Goal: Task Accomplishment & Management: Manage account settings

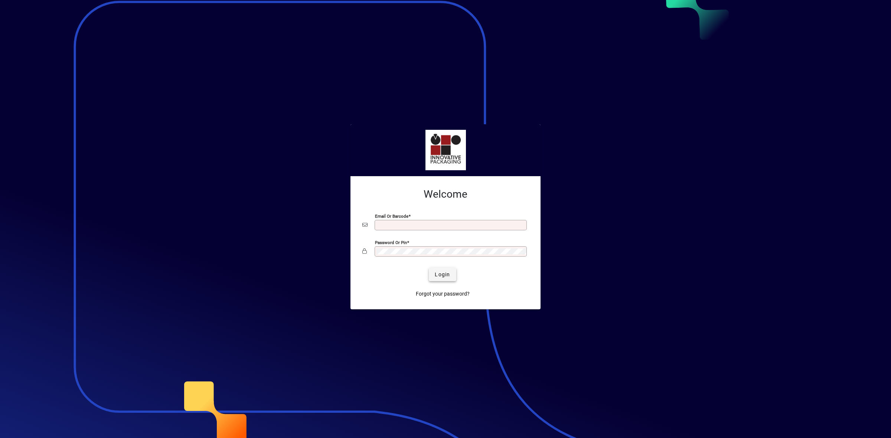
type input "**********"
click at [445, 275] on span "Login" at bounding box center [442, 275] width 15 height 8
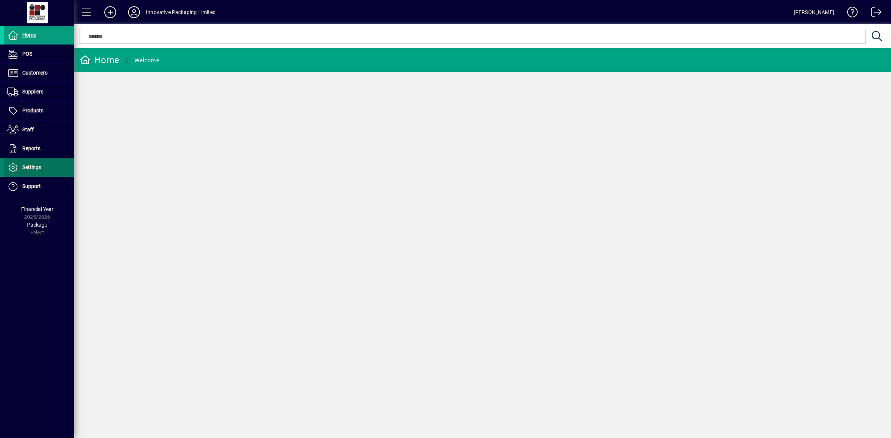
click at [40, 167] on span "Settings" at bounding box center [31, 167] width 19 height 6
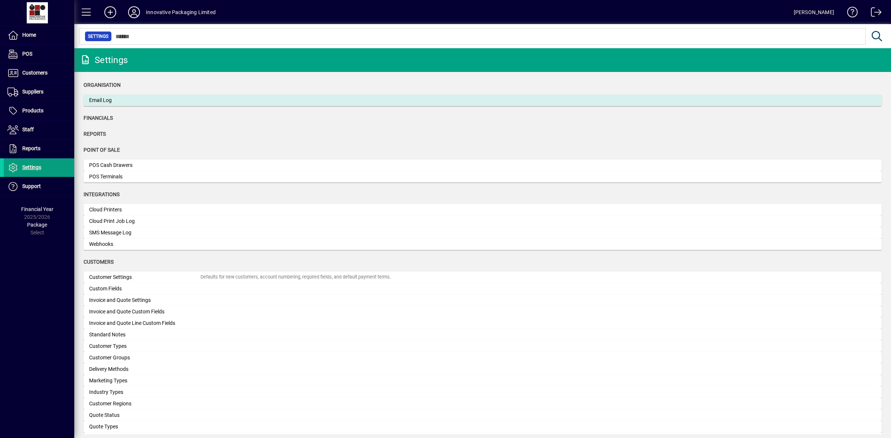
click at [158, 97] on div "Email Log" at bounding box center [144, 101] width 111 height 8
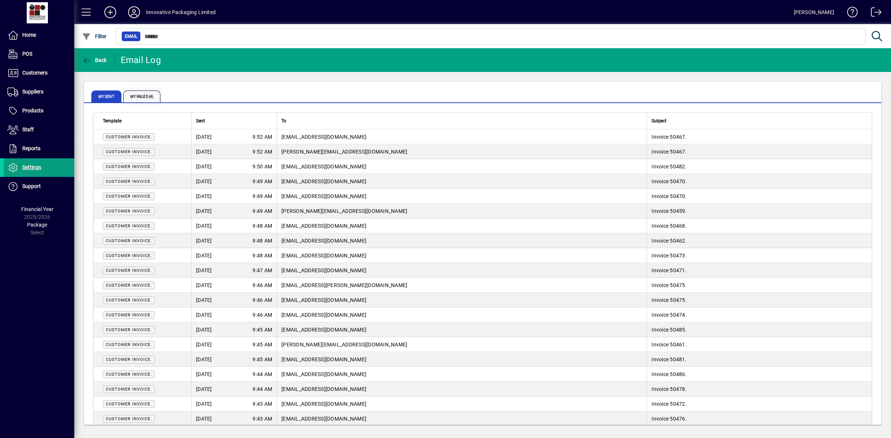
click at [147, 95] on span "My Failed (4)" at bounding box center [141, 97] width 37 height 12
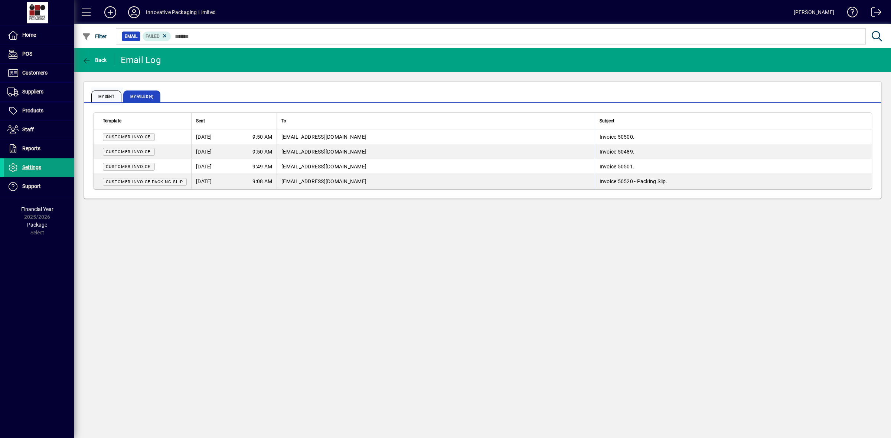
click at [107, 97] on span "My Sent" at bounding box center [106, 97] width 30 height 12
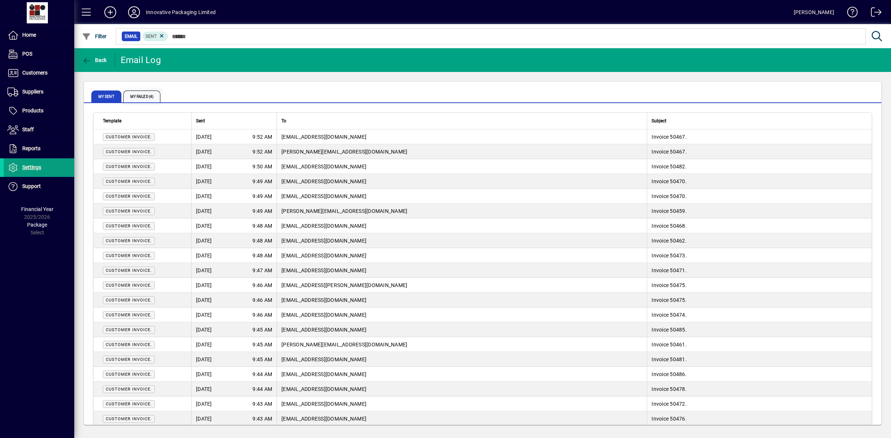
click at [152, 97] on span "My Failed (4)" at bounding box center [141, 97] width 37 height 12
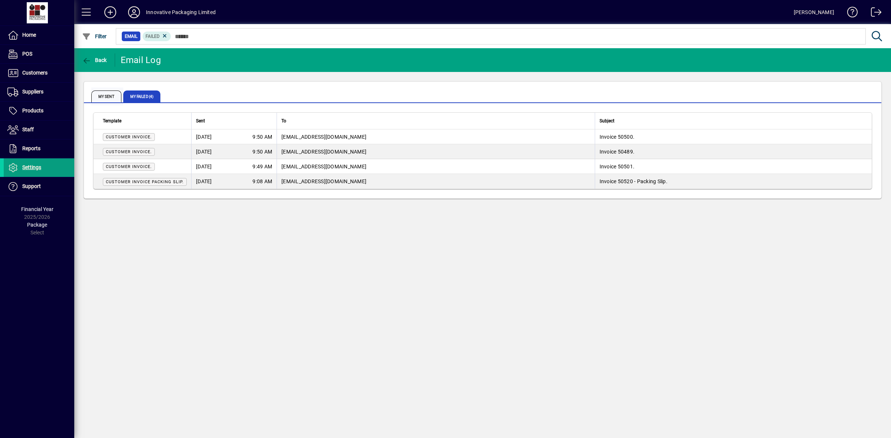
click at [105, 95] on span "My Sent" at bounding box center [106, 97] width 30 height 12
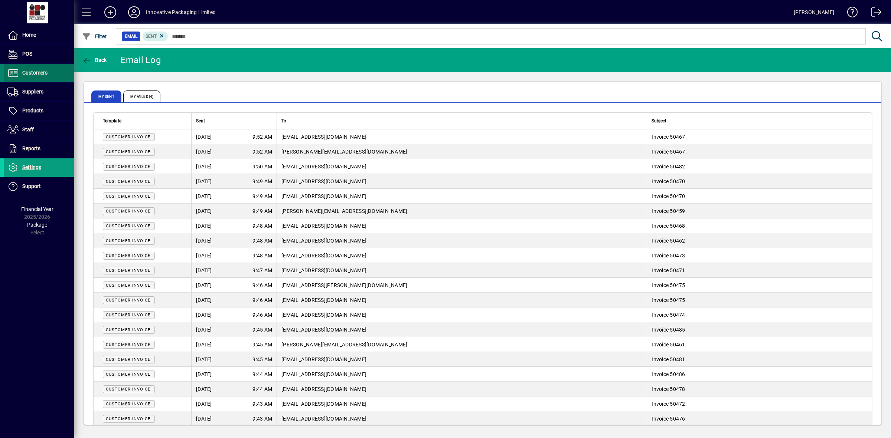
click at [33, 71] on span "Customers" at bounding box center [34, 73] width 25 height 6
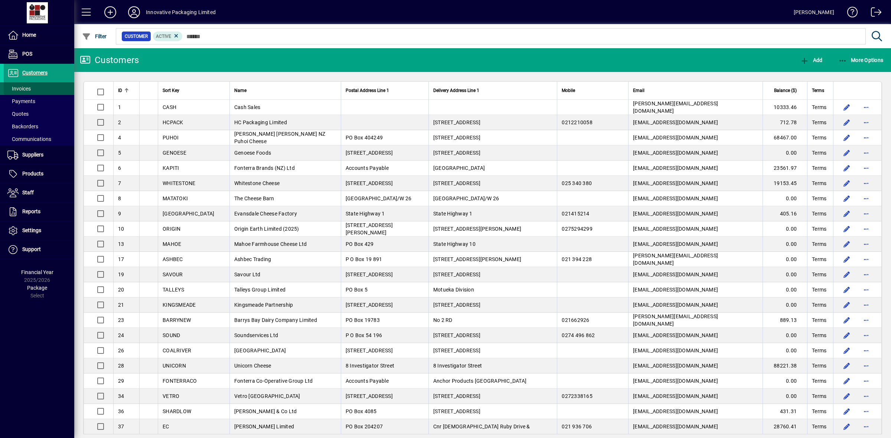
click at [28, 87] on span "Invoices" at bounding box center [18, 89] width 23 height 6
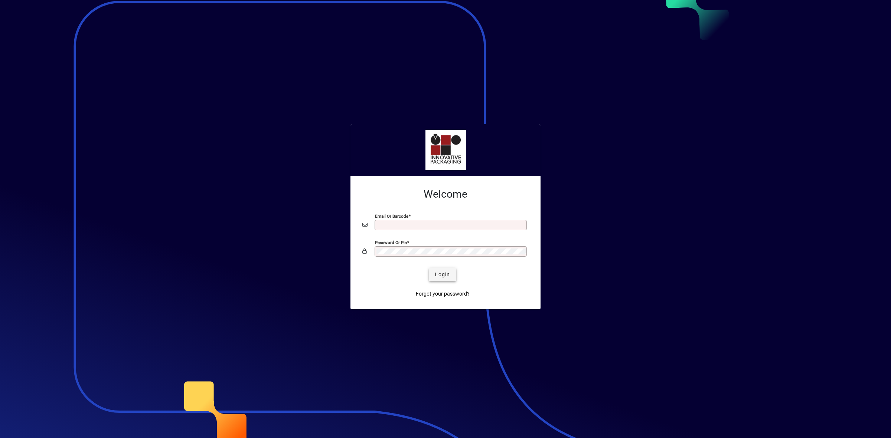
type input "**********"
click at [449, 275] on span "Login" at bounding box center [442, 275] width 15 height 8
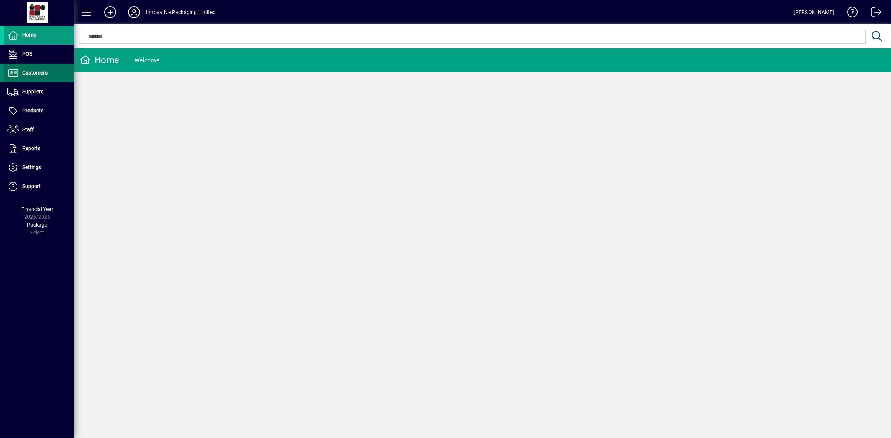
click at [27, 71] on span "Customers" at bounding box center [34, 73] width 25 height 6
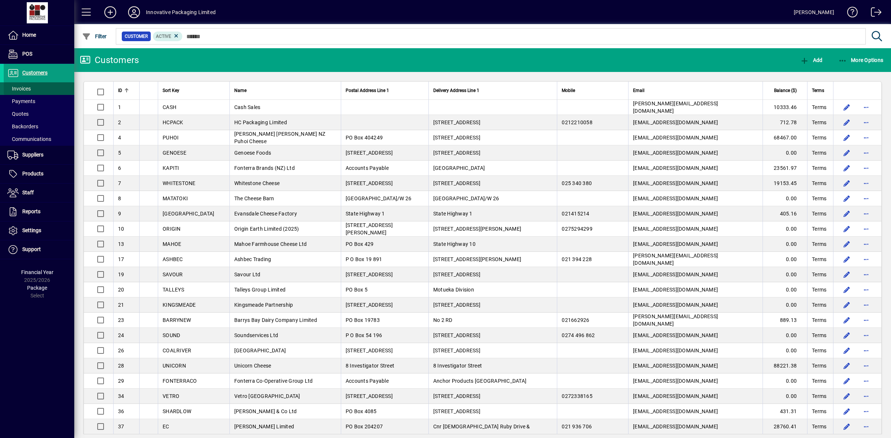
click at [25, 88] on span "Invoices" at bounding box center [18, 89] width 23 height 6
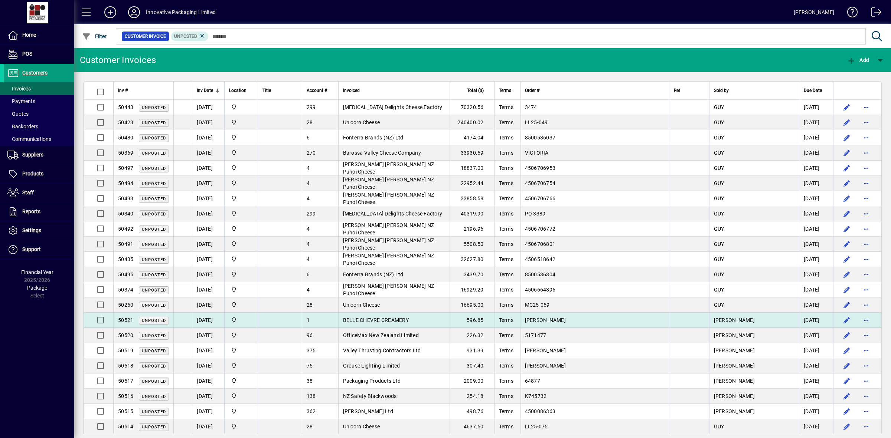
click at [394, 322] on span "BELLE CHEVRE CREAMERY" at bounding box center [376, 320] width 66 height 6
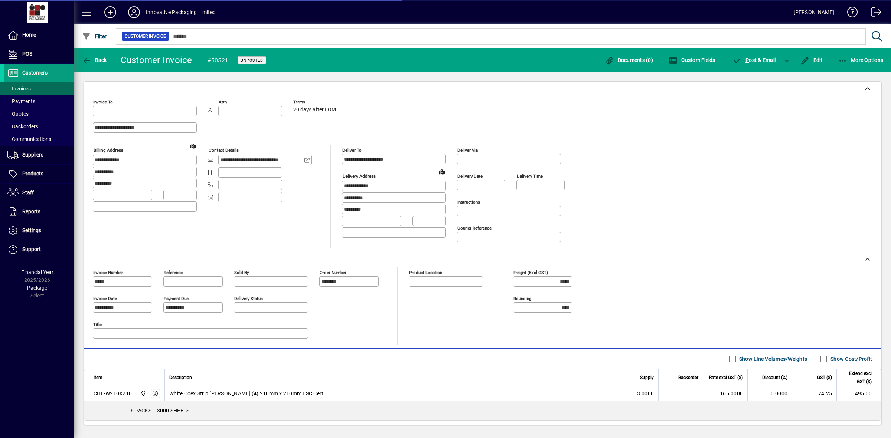
type input "**********"
